Goal: Information Seeking & Learning: Learn about a topic

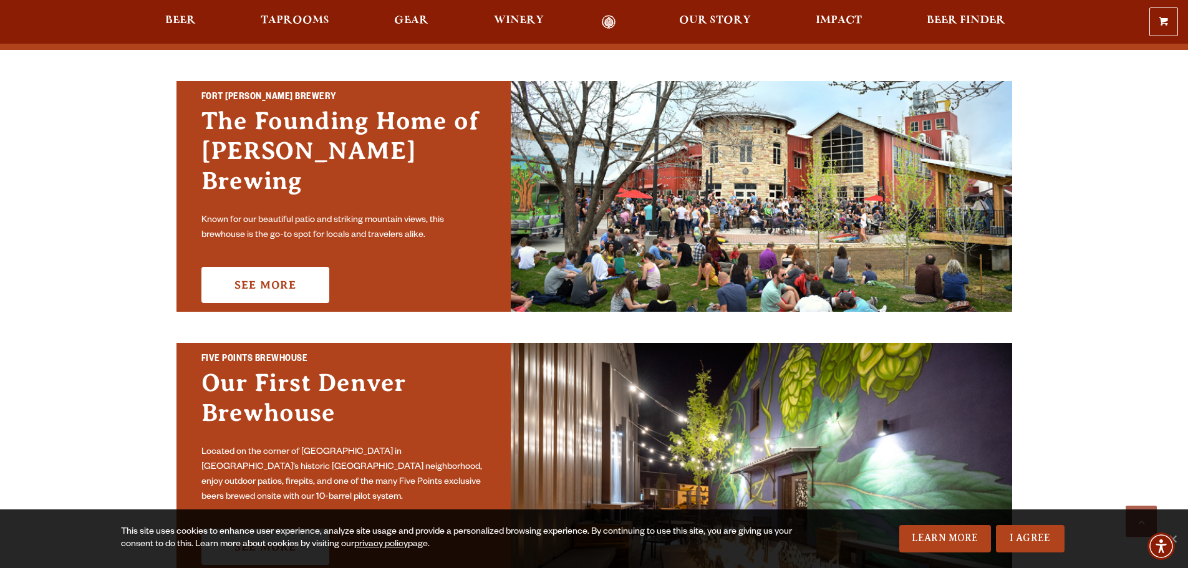
scroll to position [187, 0]
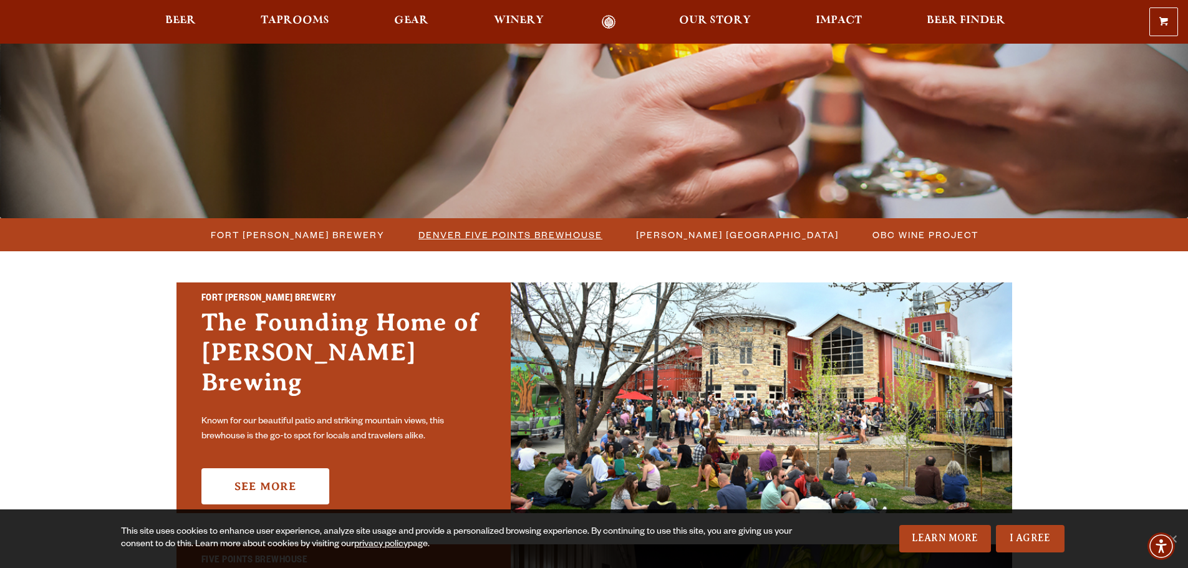
click at [519, 241] on span "Denver Five Points Brewhouse" at bounding box center [510, 235] width 184 height 18
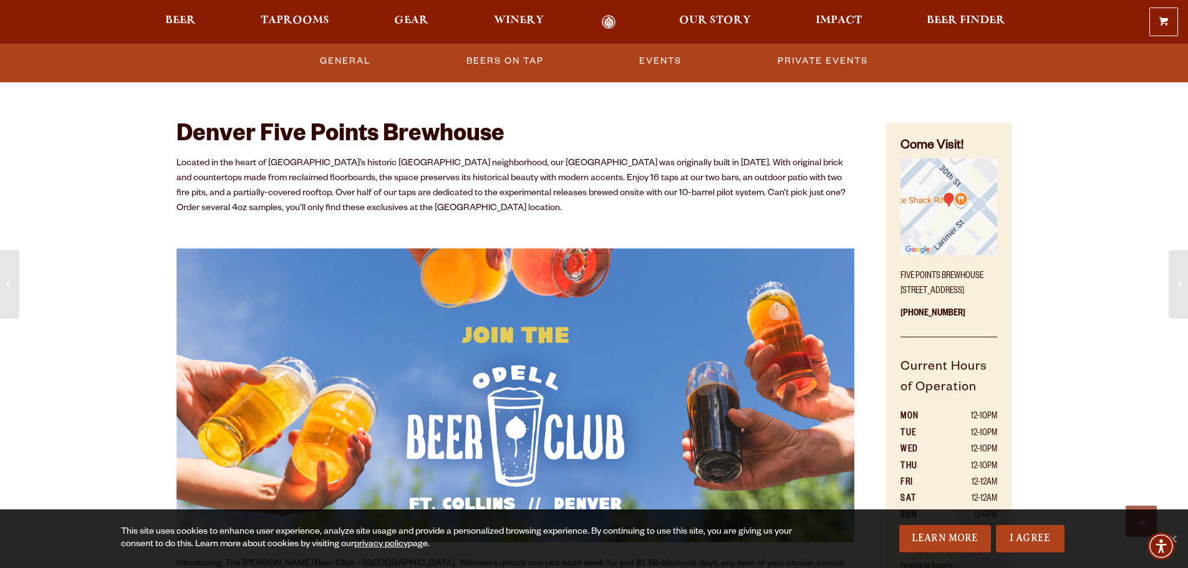
scroll to position [624, 0]
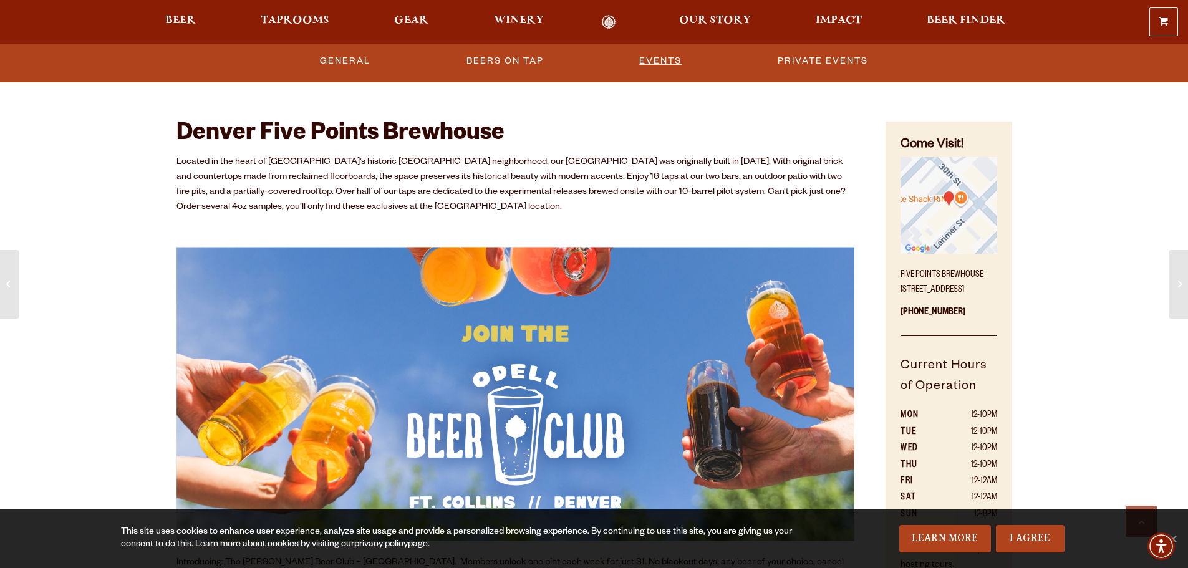
click at [649, 69] on link "Events" at bounding box center [660, 61] width 52 height 29
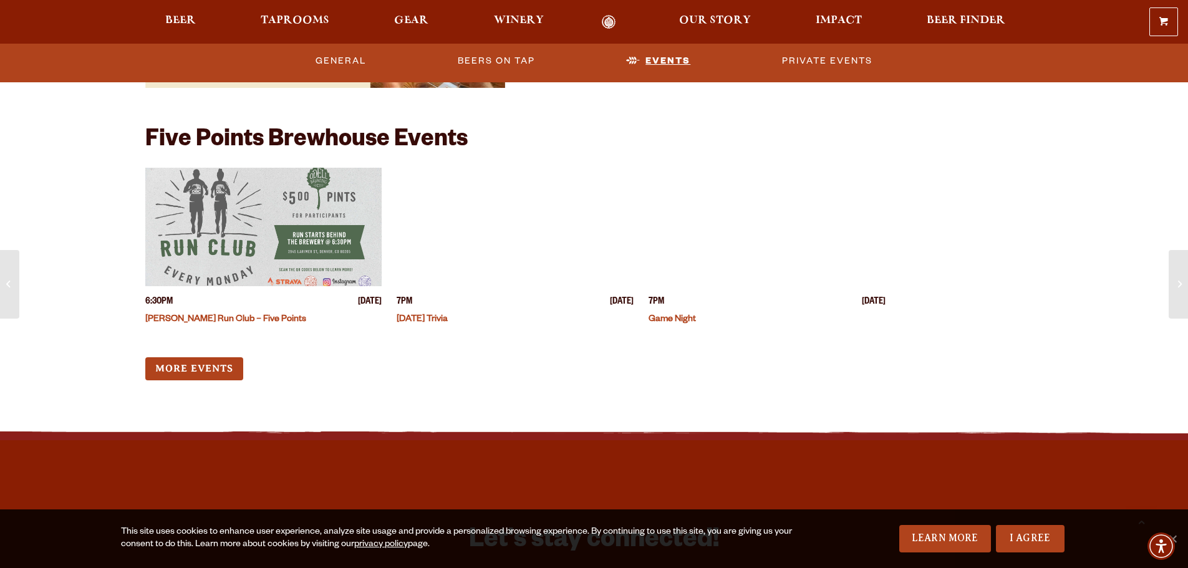
scroll to position [3933, 0]
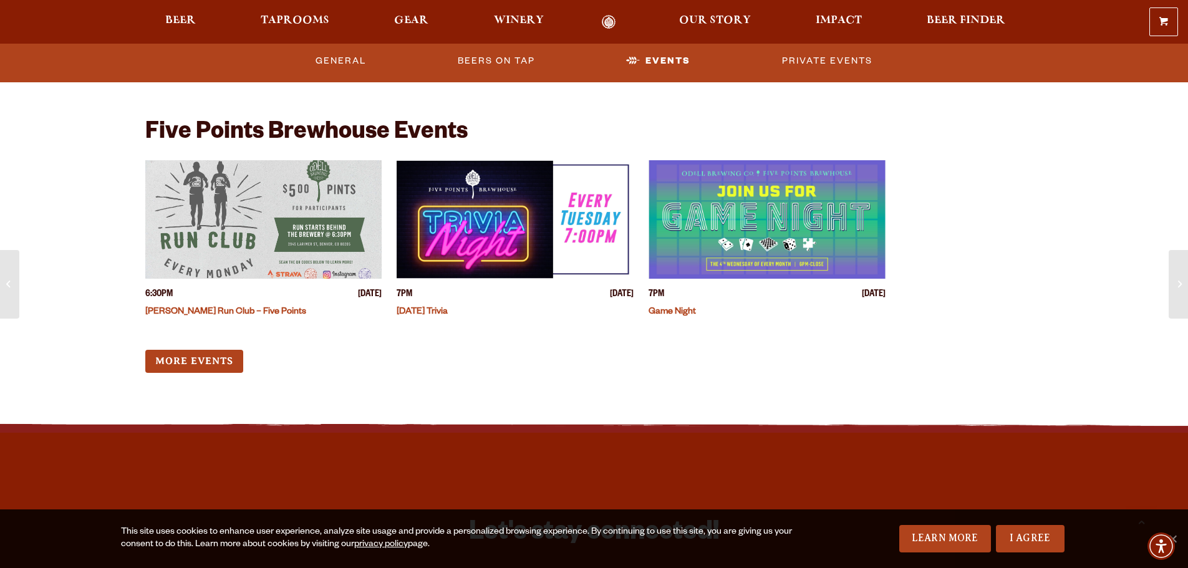
click at [523, 218] on img "View event details" at bounding box center [515, 219] width 237 height 118
